Goal: Find specific page/section: Find specific page/section

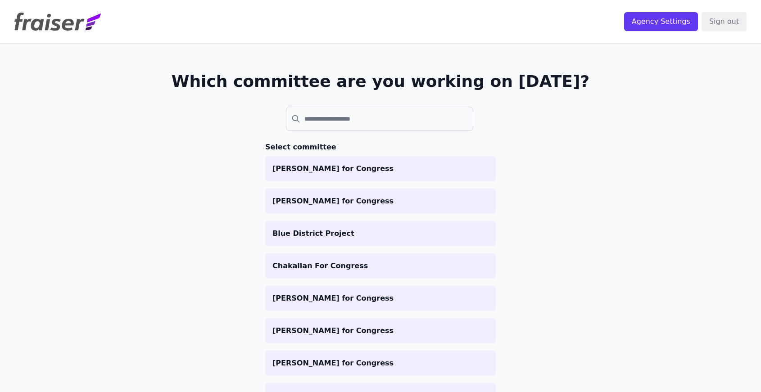
scroll to position [41, 0]
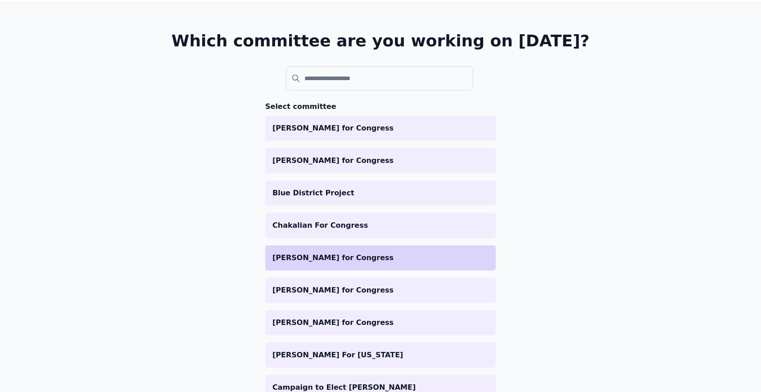
click at [329, 251] on li "[PERSON_NAME] for Congress" at bounding box center [380, 258] width 231 height 25
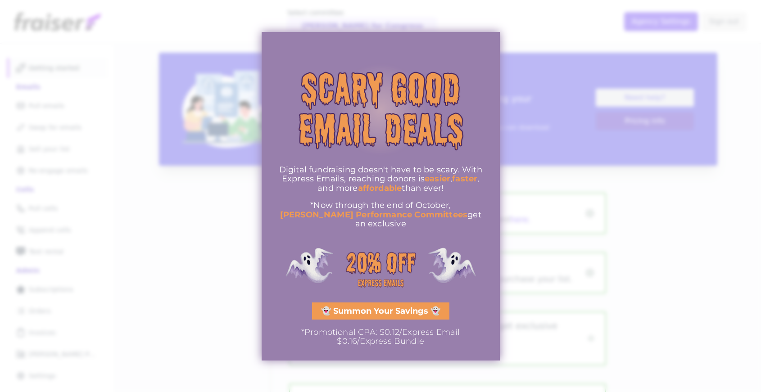
click at [57, 310] on div at bounding box center [380, 196] width 761 height 392
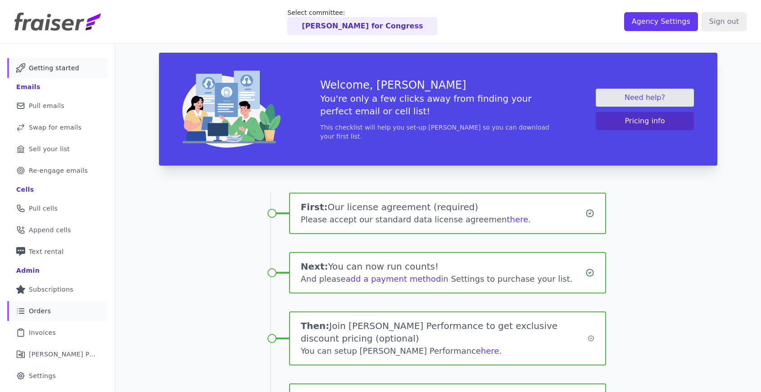
click at [65, 315] on link "List Icon Outline of bulleted list Orders" at bounding box center [57, 311] width 100 height 20
